Goal: Task Accomplishment & Management: Manage account settings

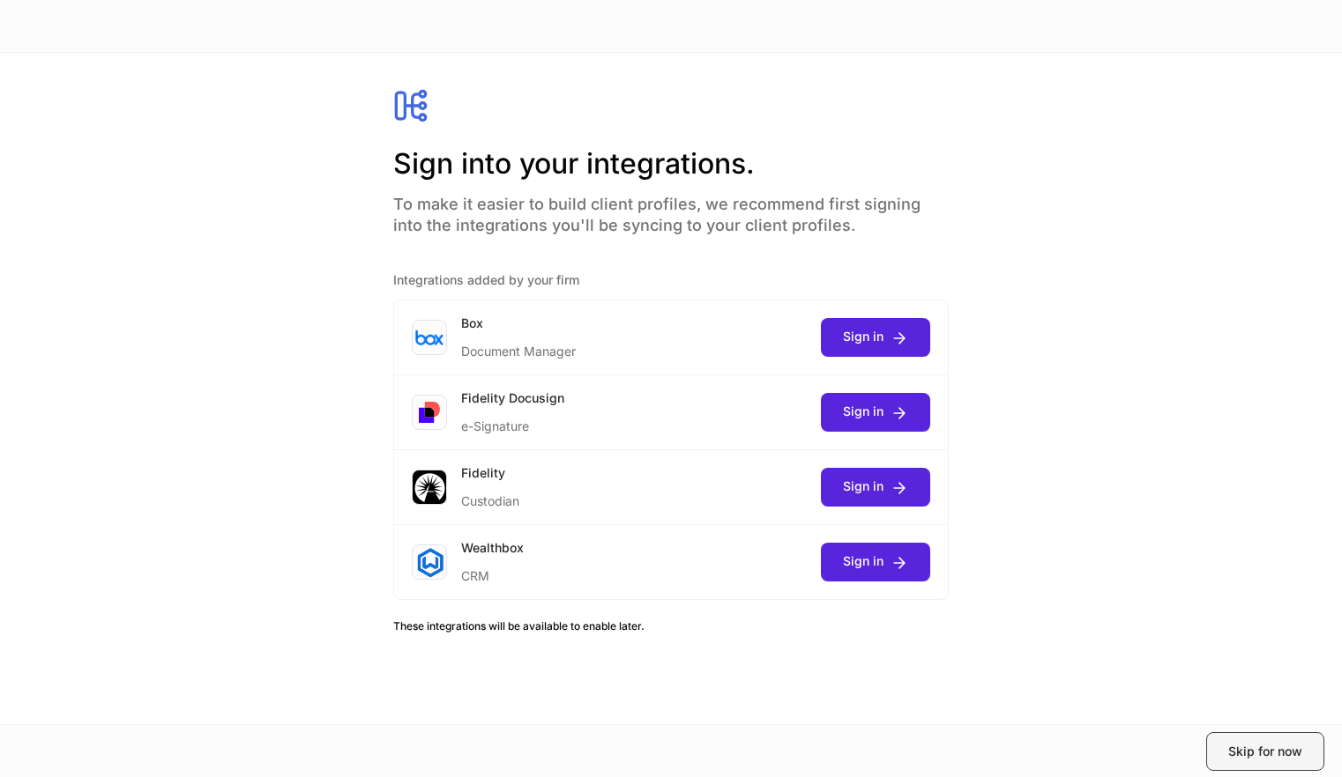
click at [1223, 748] on button "Skip for now" at bounding box center [1265, 751] width 118 height 39
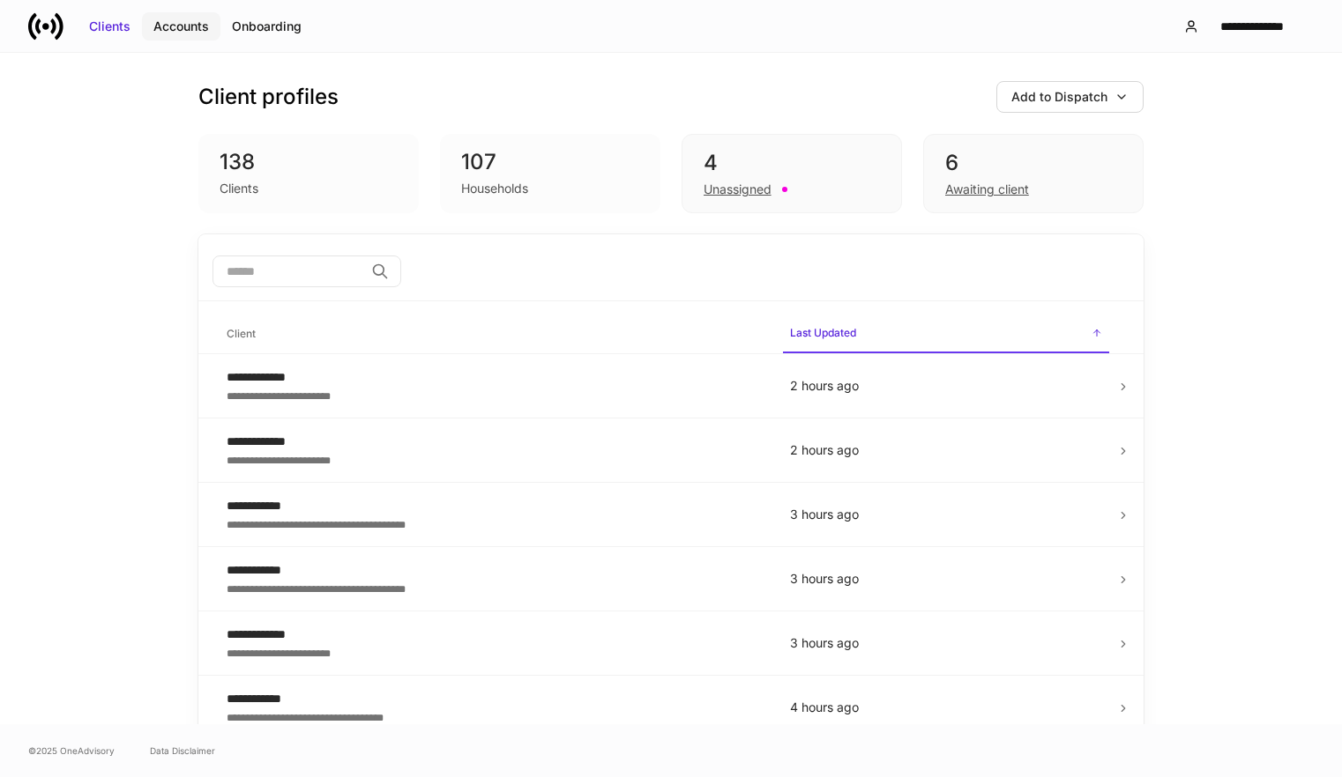
click at [169, 12] on button "Accounts" at bounding box center [181, 26] width 78 height 28
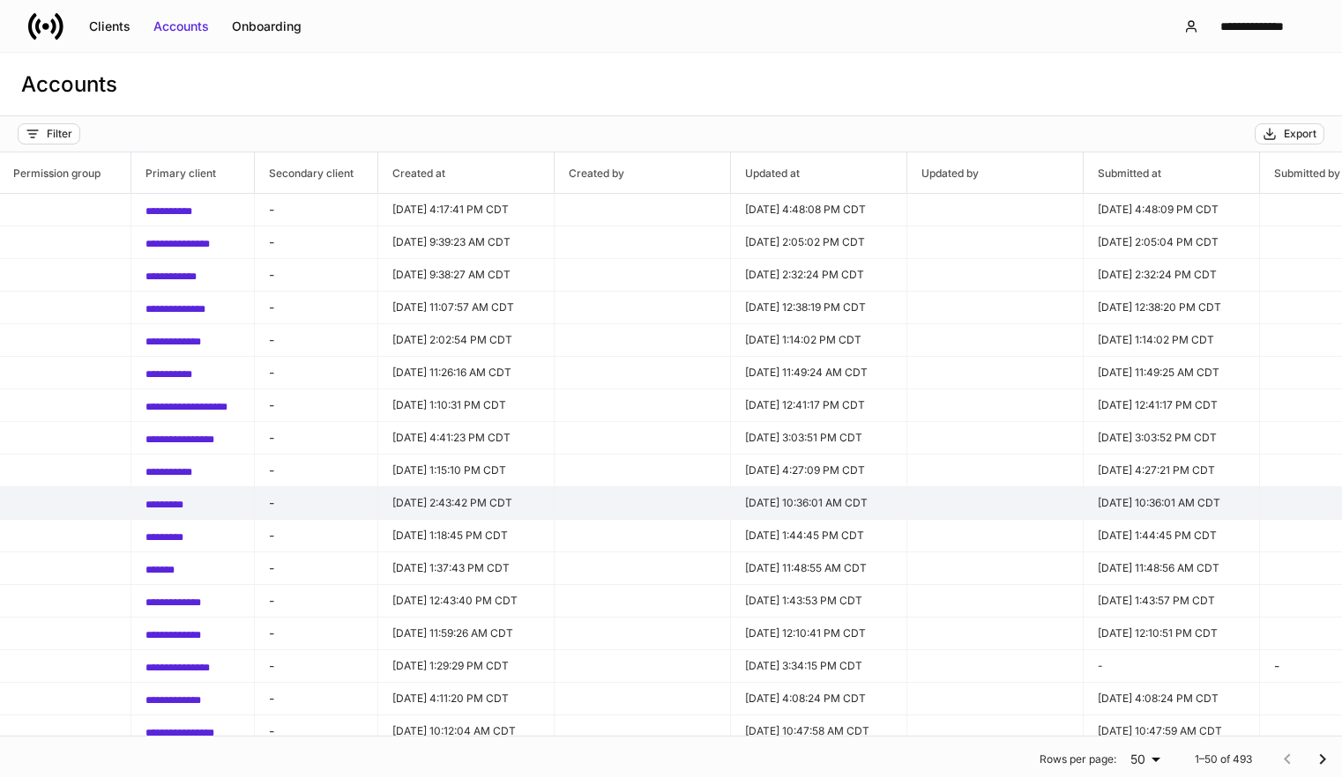
scroll to position [0, 1312]
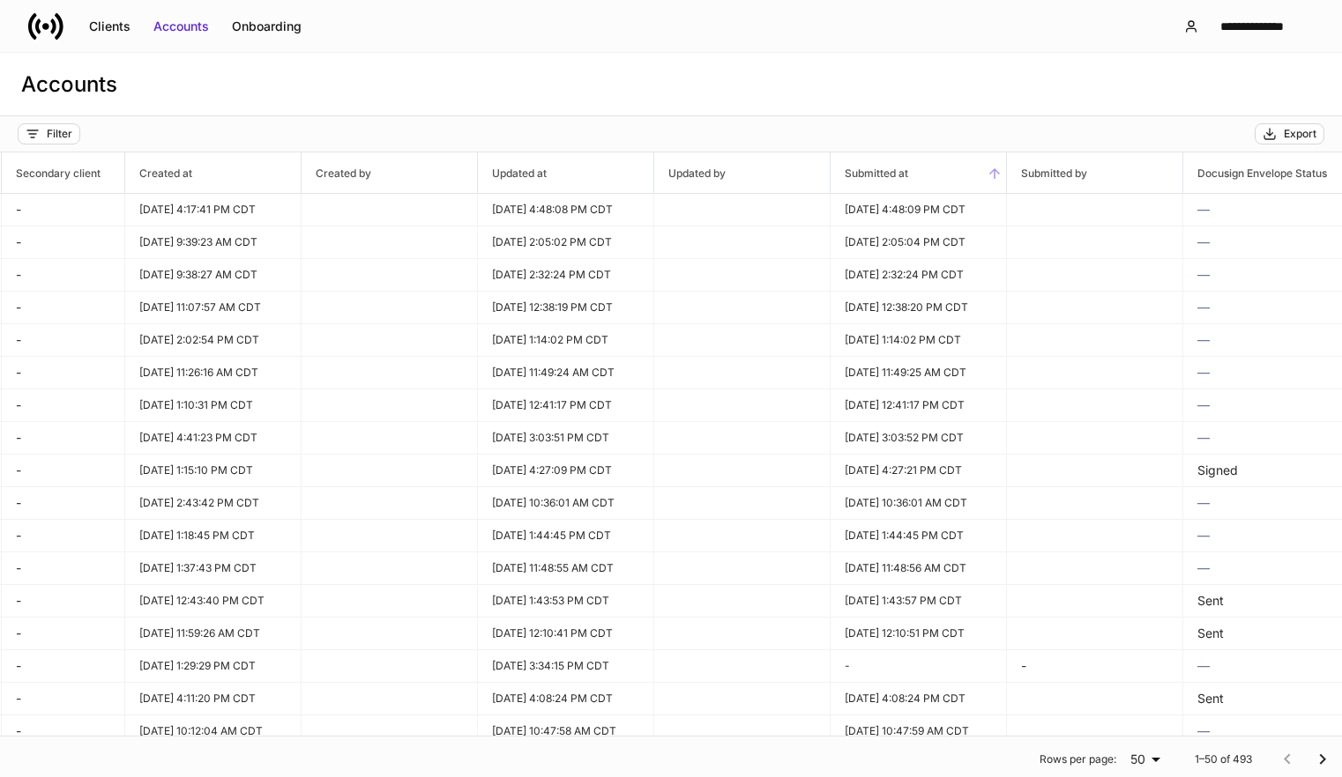
click at [942, 182] on span "Submitted at" at bounding box center [917, 172] width 175 height 41
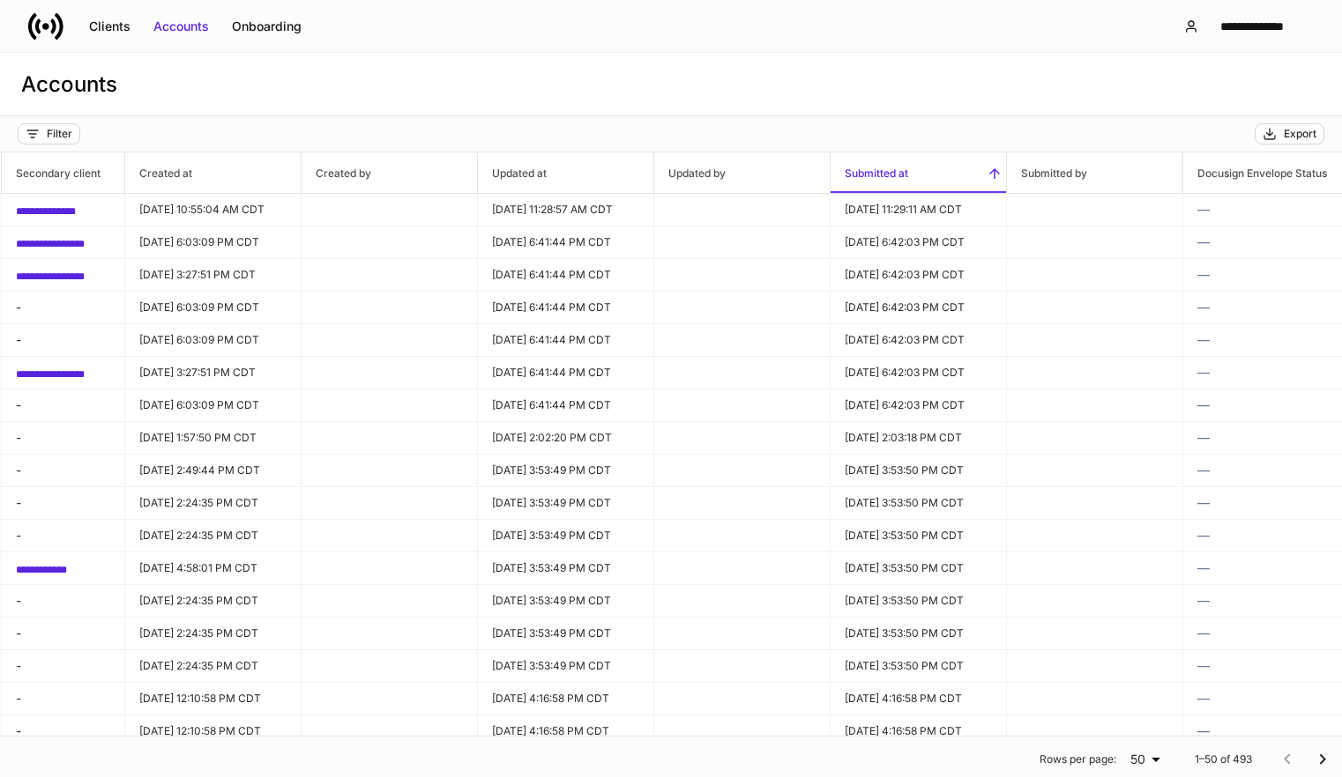
click at [942, 182] on span "Submitted at" at bounding box center [917, 172] width 175 height 41
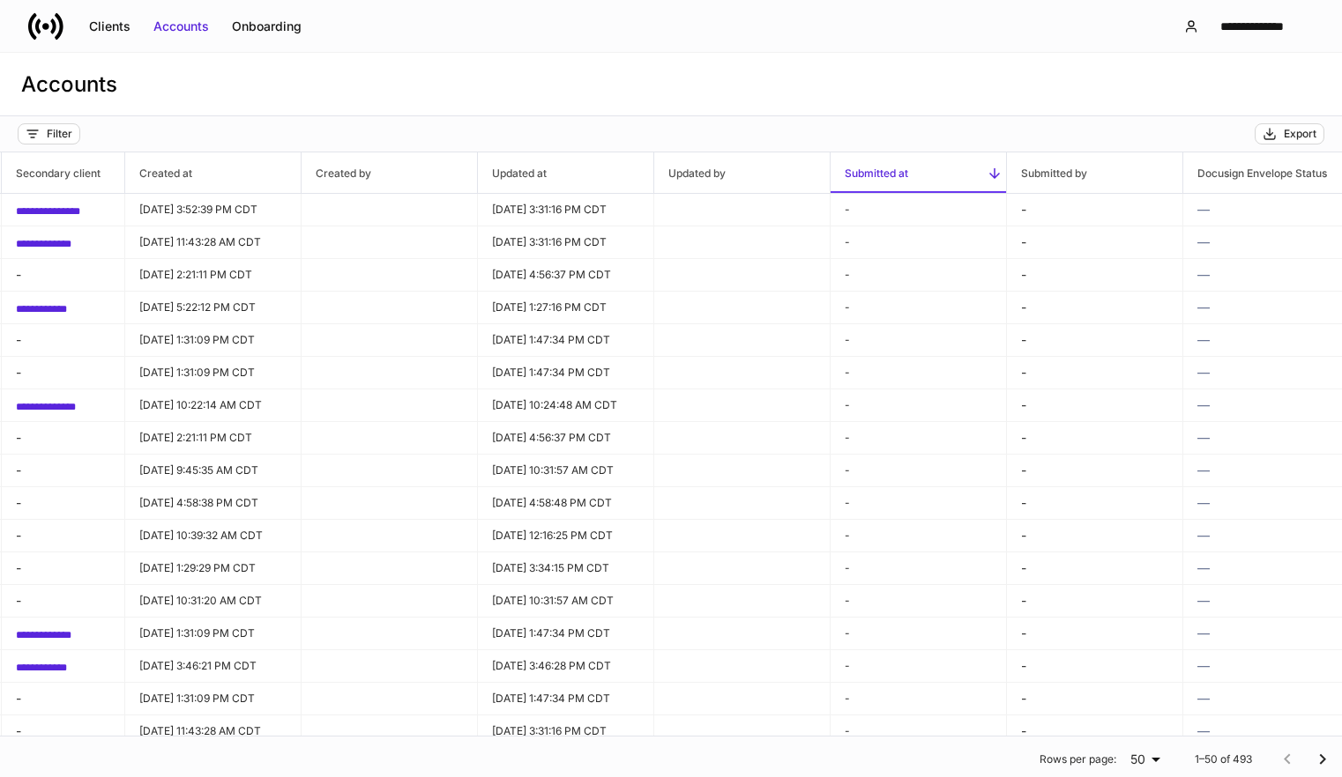
click at [942, 182] on span "Submitted at" at bounding box center [917, 172] width 175 height 41
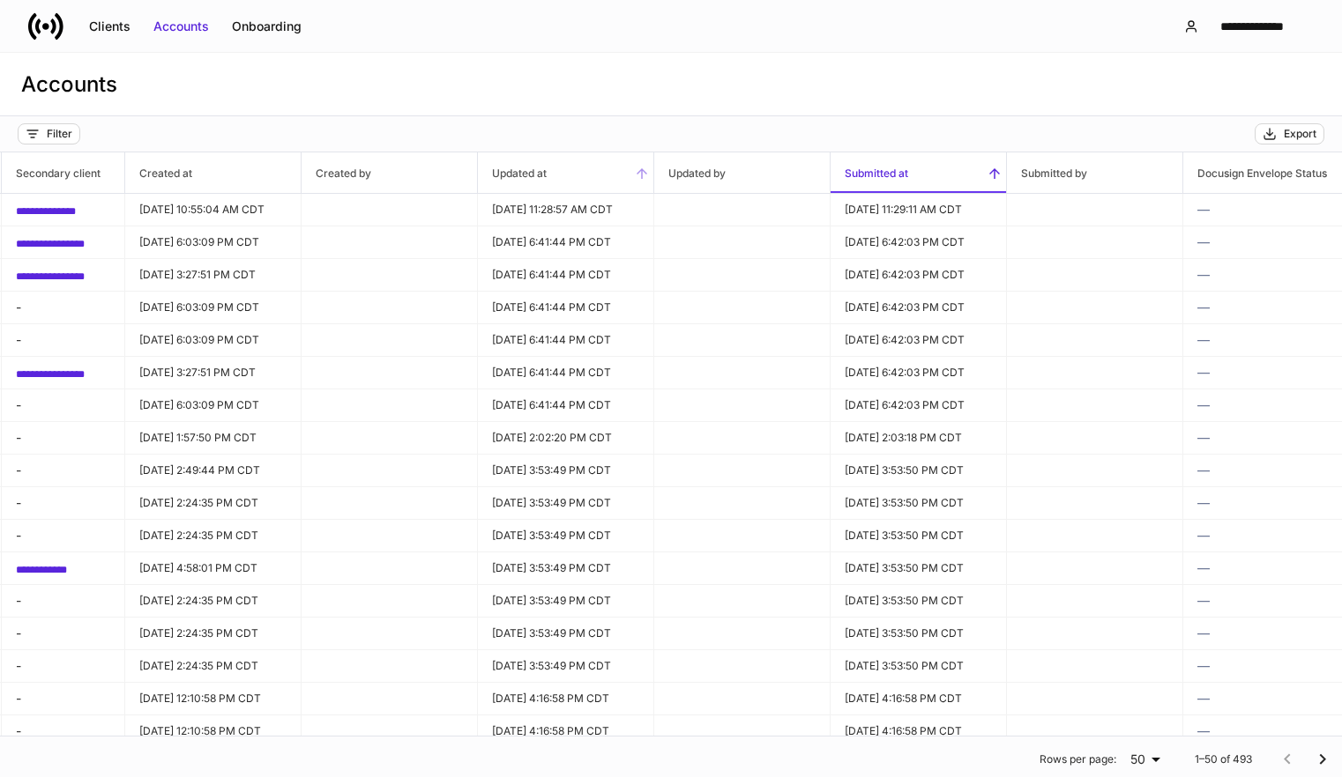
click at [636, 179] on icon at bounding box center [642, 174] width 16 height 16
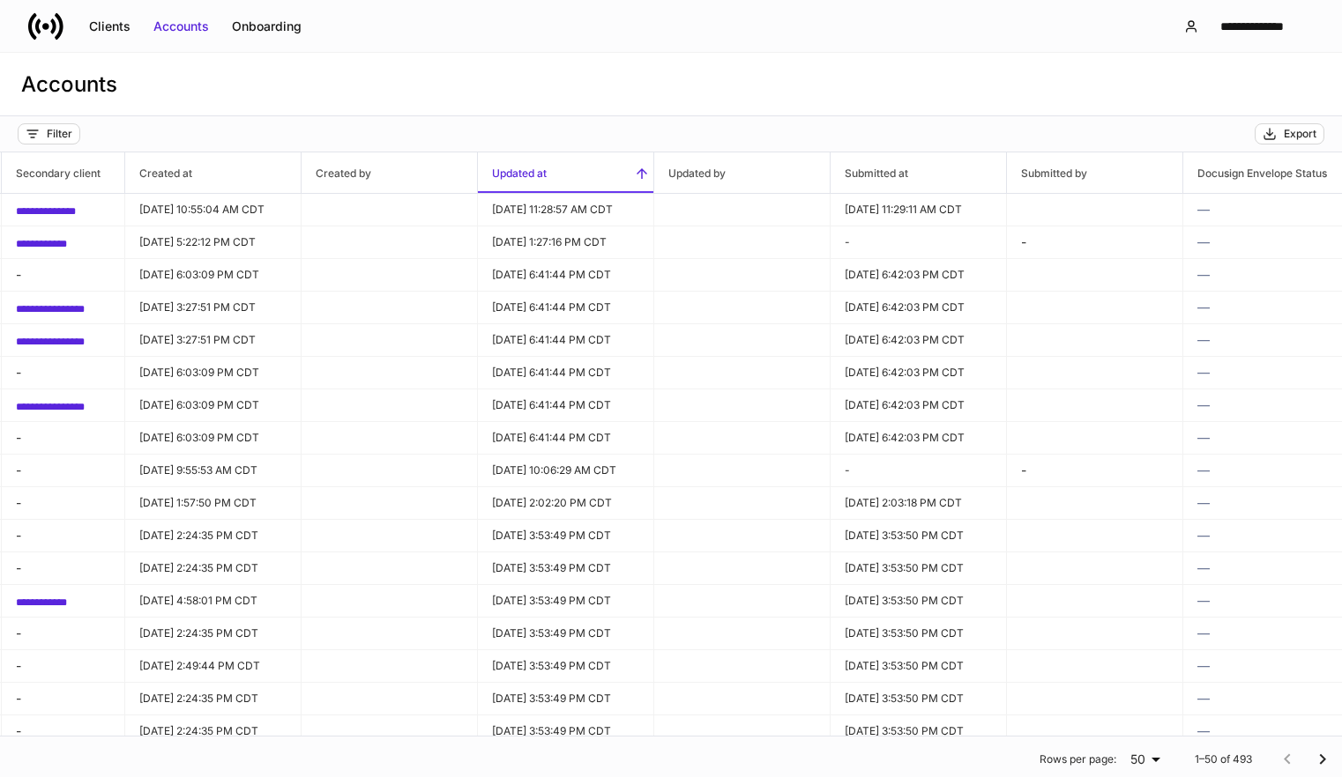
click at [636, 179] on icon at bounding box center [642, 174] width 16 height 16
